Goal: Transaction & Acquisition: Purchase product/service

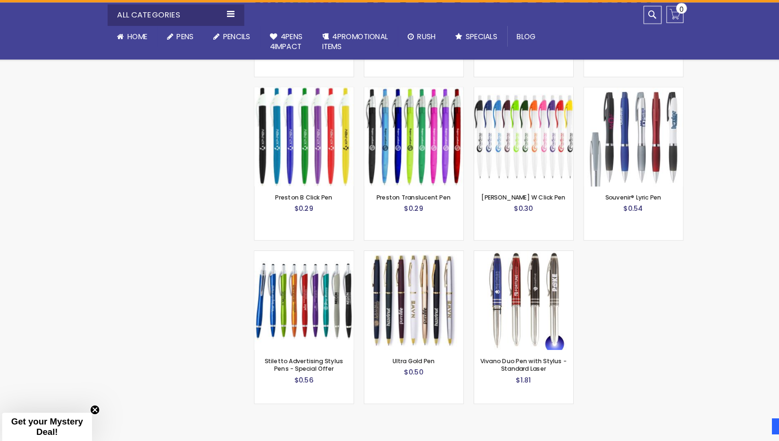
scroll to position [1102, 0]
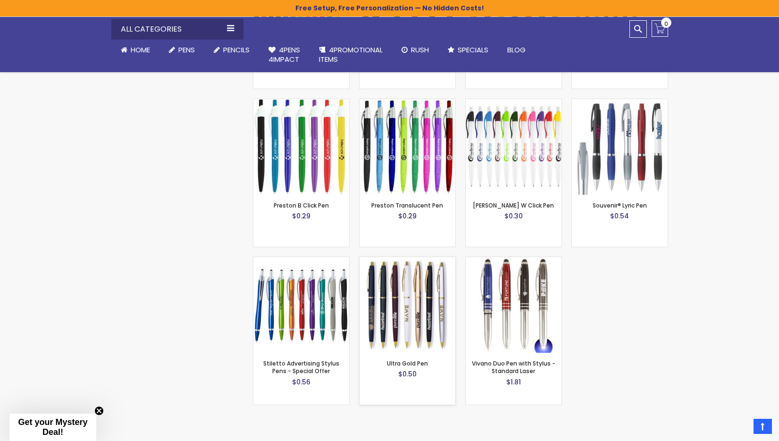
click at [401, 261] on img at bounding box center [408, 305] width 96 height 96
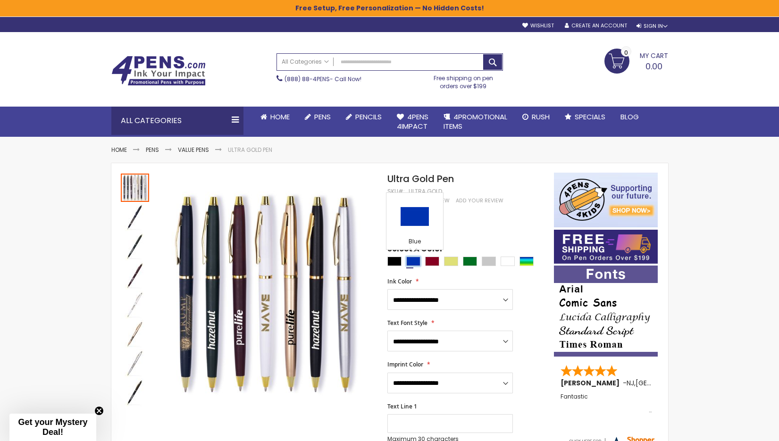
click at [409, 263] on div "Blue" at bounding box center [413, 261] width 14 height 9
type input "****"
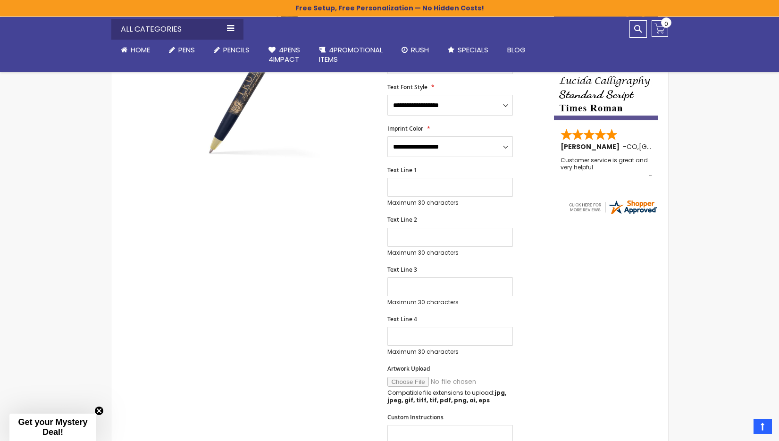
scroll to position [324, 0]
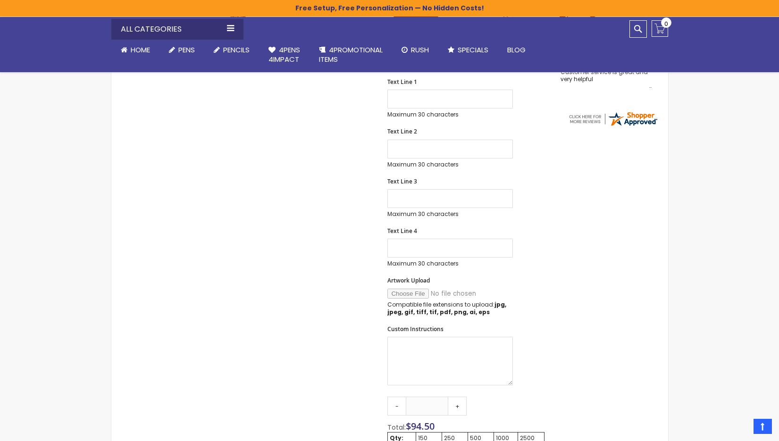
click at [258, 407] on div "Close dialog Sign up to get your Mystery Discount ! Name Email Send Me the Deal…" at bounding box center [389, 220] width 779 height 441
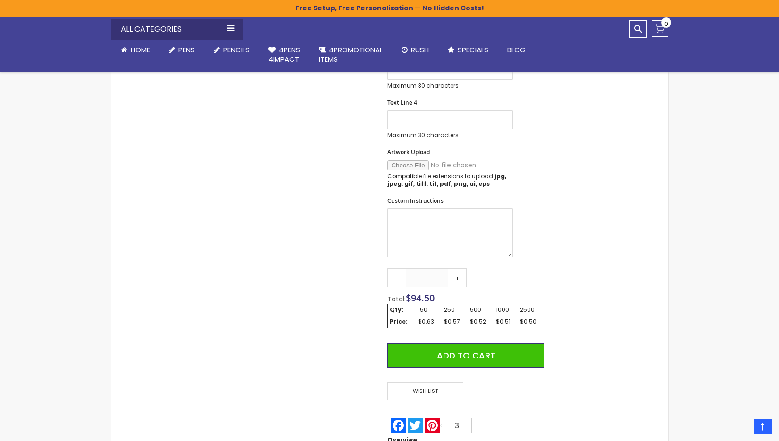
scroll to position [456, 0]
